Goal: Find specific page/section: Find specific page/section

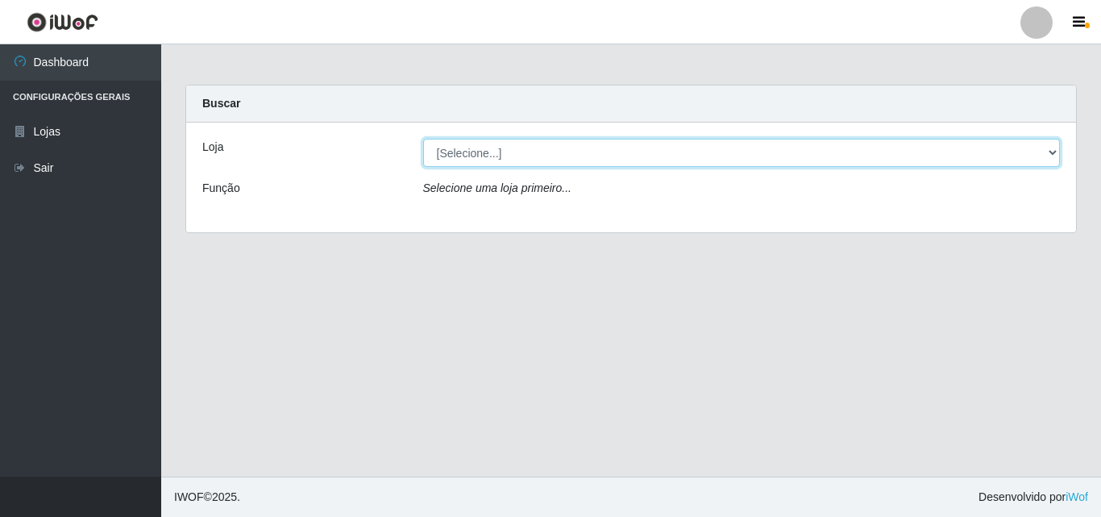
drag, startPoint x: 539, startPoint y: 152, endPoint x: 540, endPoint y: 165, distance: 13.7
click at [539, 152] on select "[Selecione...] Iskisita Atakado - Centro de Distribuição" at bounding box center [742, 153] width 638 height 28
select select "425"
click at [423, 139] on select "[Selecione...] Iskisita Atakado - Centro de Distribuição" at bounding box center [742, 153] width 638 height 28
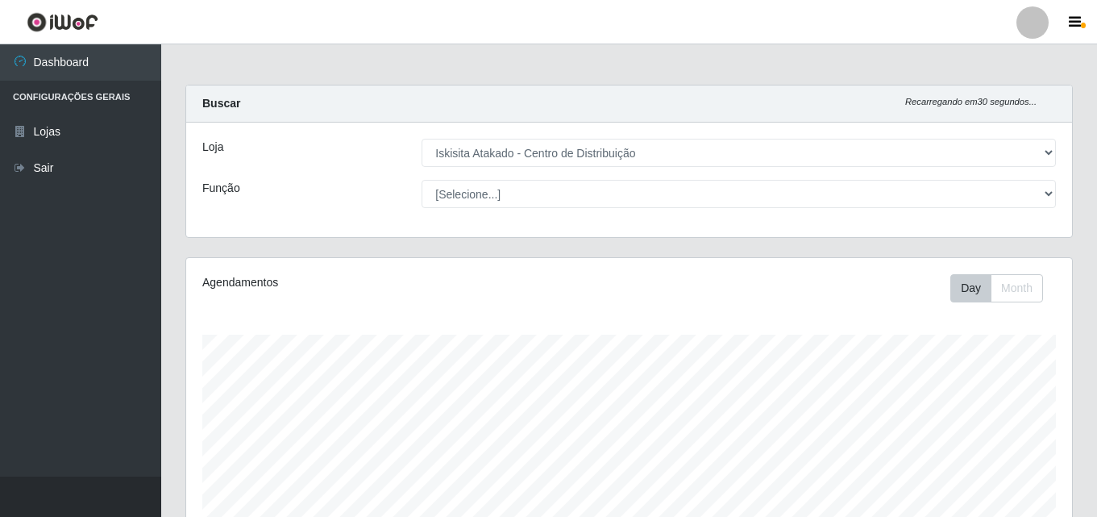
scroll to position [805764, 805213]
